Goal: Information Seeking & Learning: Learn about a topic

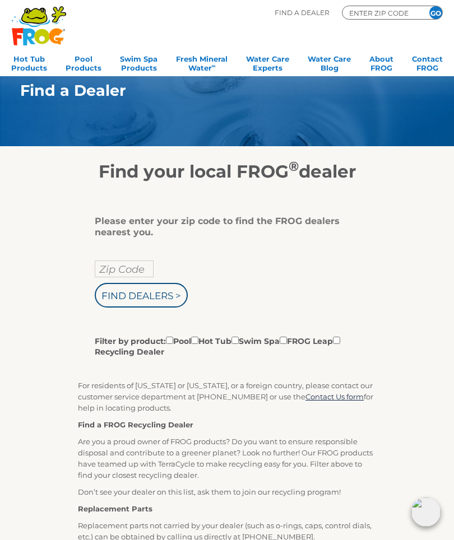
click at [152, 297] on input "Find Dealers >" at bounding box center [141, 295] width 93 height 25
click at [137, 274] on input "Zip Code" at bounding box center [124, 268] width 59 height 17
type input "ENTER ZIP CODE"
type input "Zip Code"
click at [160, 306] on input "Find Dealers >" at bounding box center [141, 295] width 93 height 25
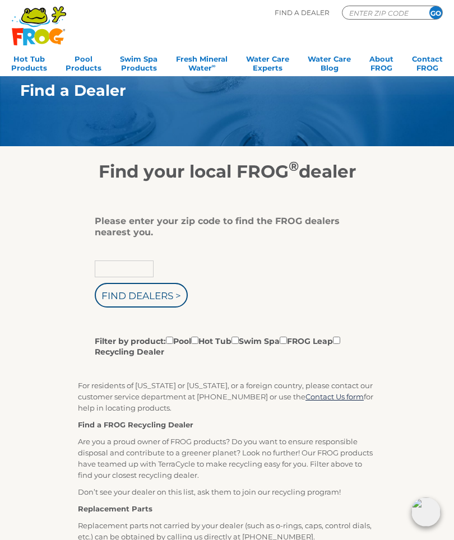
type input "Zip Code"
type input "37643"
click at [136, 269] on input "Zip Code" at bounding box center [124, 268] width 59 height 17
type input "37643"
click at [142, 297] on input "Find Dealers >" at bounding box center [141, 295] width 93 height 25
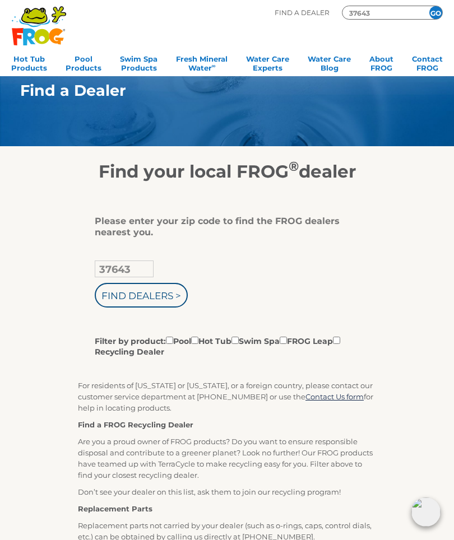
click at [165, 292] on input "Find Dealers >" at bounding box center [141, 295] width 93 height 25
click at [138, 299] on input "Find Dealers >" at bounding box center [141, 295] width 93 height 25
click at [141, 288] on input "Find Dealers >" at bounding box center [141, 295] width 93 height 25
click at [142, 301] on input "Find Dealers >" at bounding box center [141, 295] width 93 height 25
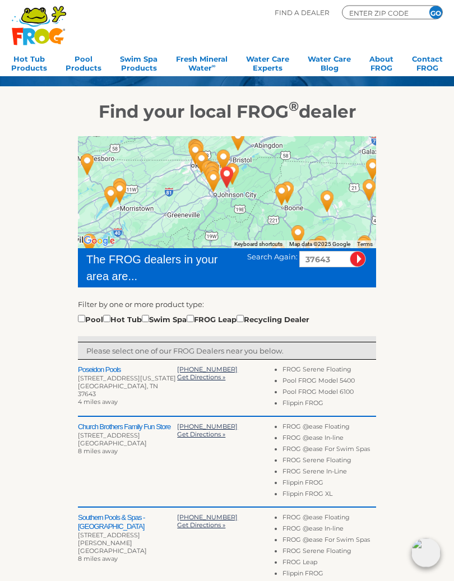
scroll to position [60, 0]
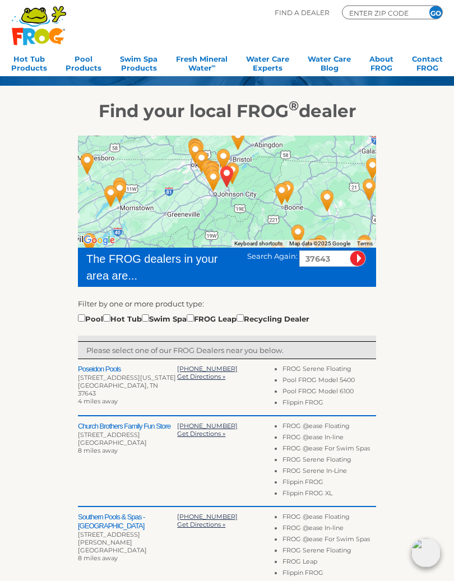
click at [204, 377] on span "Get Directions »" at bounding box center [201, 377] width 48 height 8
click at [34, 64] on link "Hot Tub Products" at bounding box center [29, 62] width 36 height 22
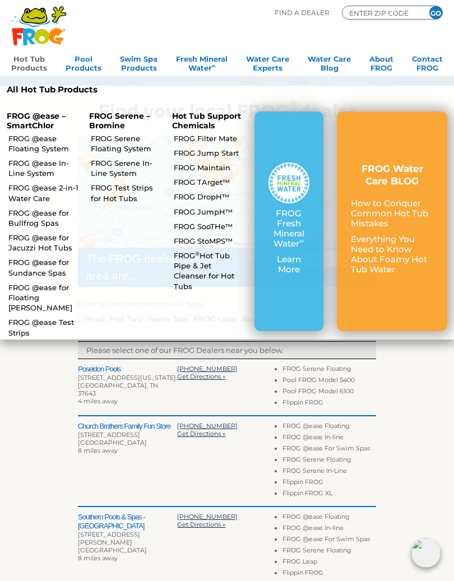
click at [41, 140] on link "FROG @ease Floating System" at bounding box center [43, 143] width 71 height 20
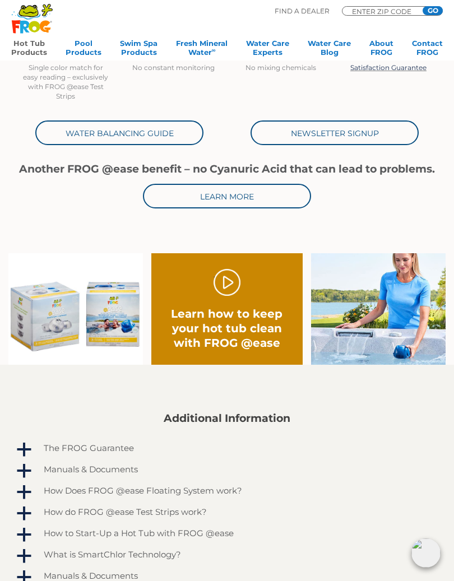
scroll to position [398, 0]
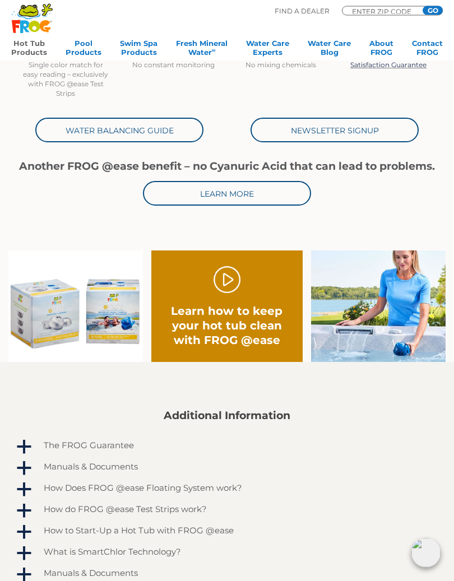
click at [240, 310] on h2 "Learn how to keep your hot tub clean with FROG @ease" at bounding box center [226, 326] width 121 height 44
click at [234, 274] on link "." at bounding box center [226, 280] width 27 height 27
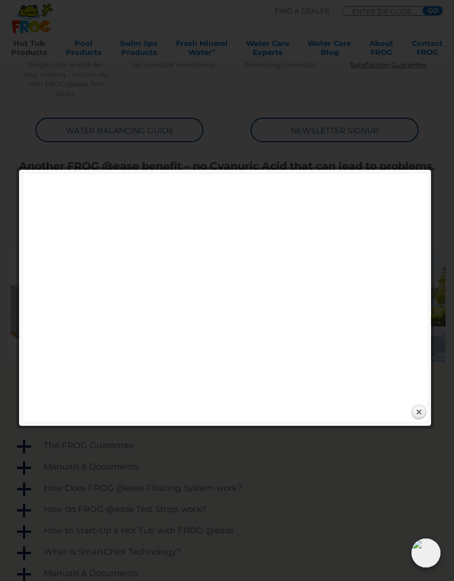
click at [422, 420] on link "Close" at bounding box center [418, 412] width 17 height 17
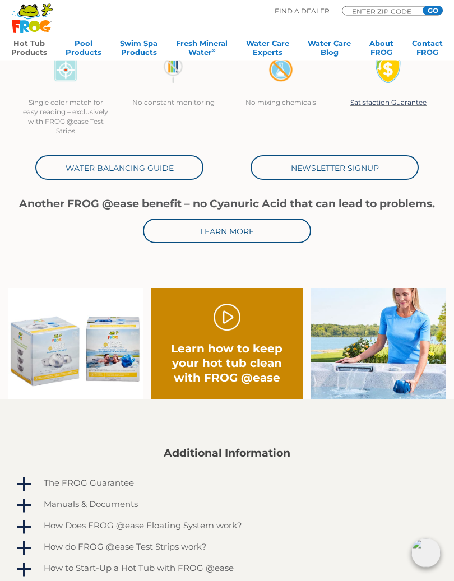
scroll to position [364, 0]
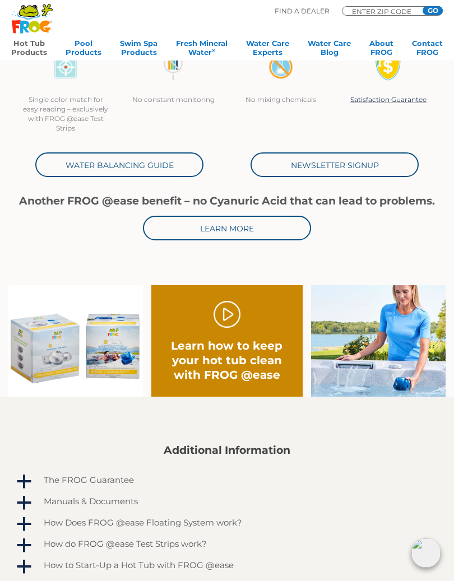
click at [223, 315] on link "." at bounding box center [226, 314] width 27 height 27
